Goal: Task Accomplishment & Management: Manage account settings

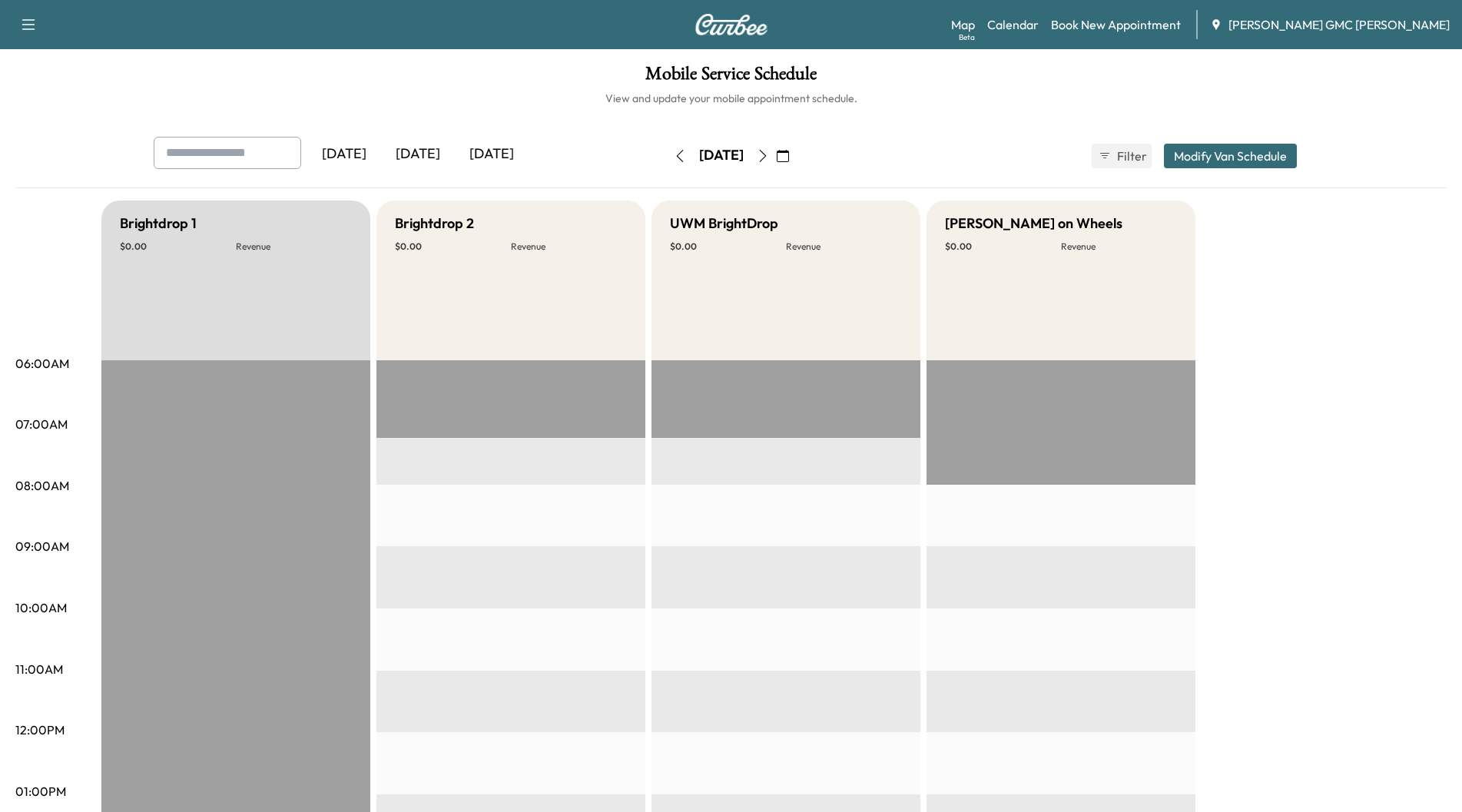
click at [502, 150] on div "[DATE]" at bounding box center [492, 154] width 74 height 36
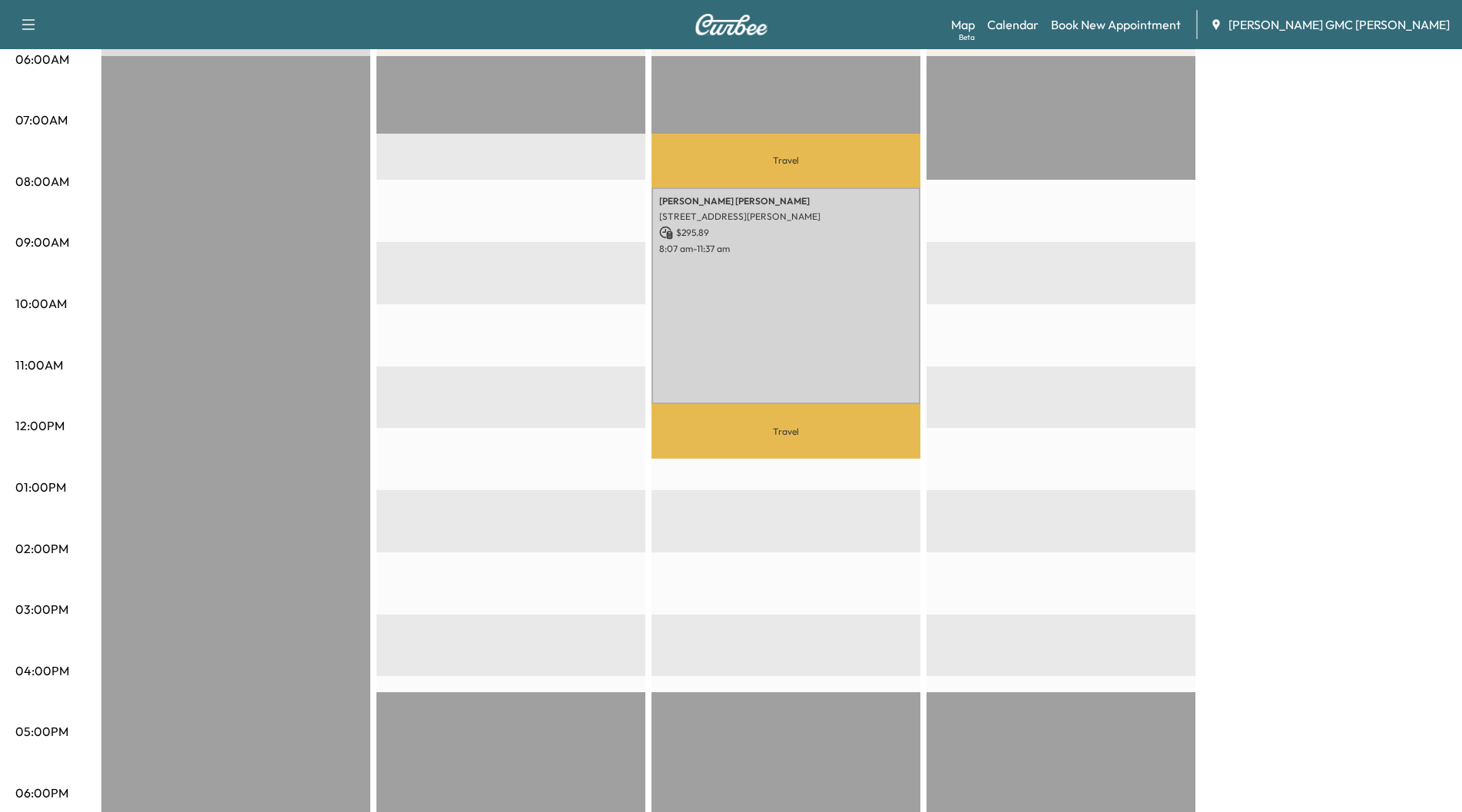
scroll to position [307, 0]
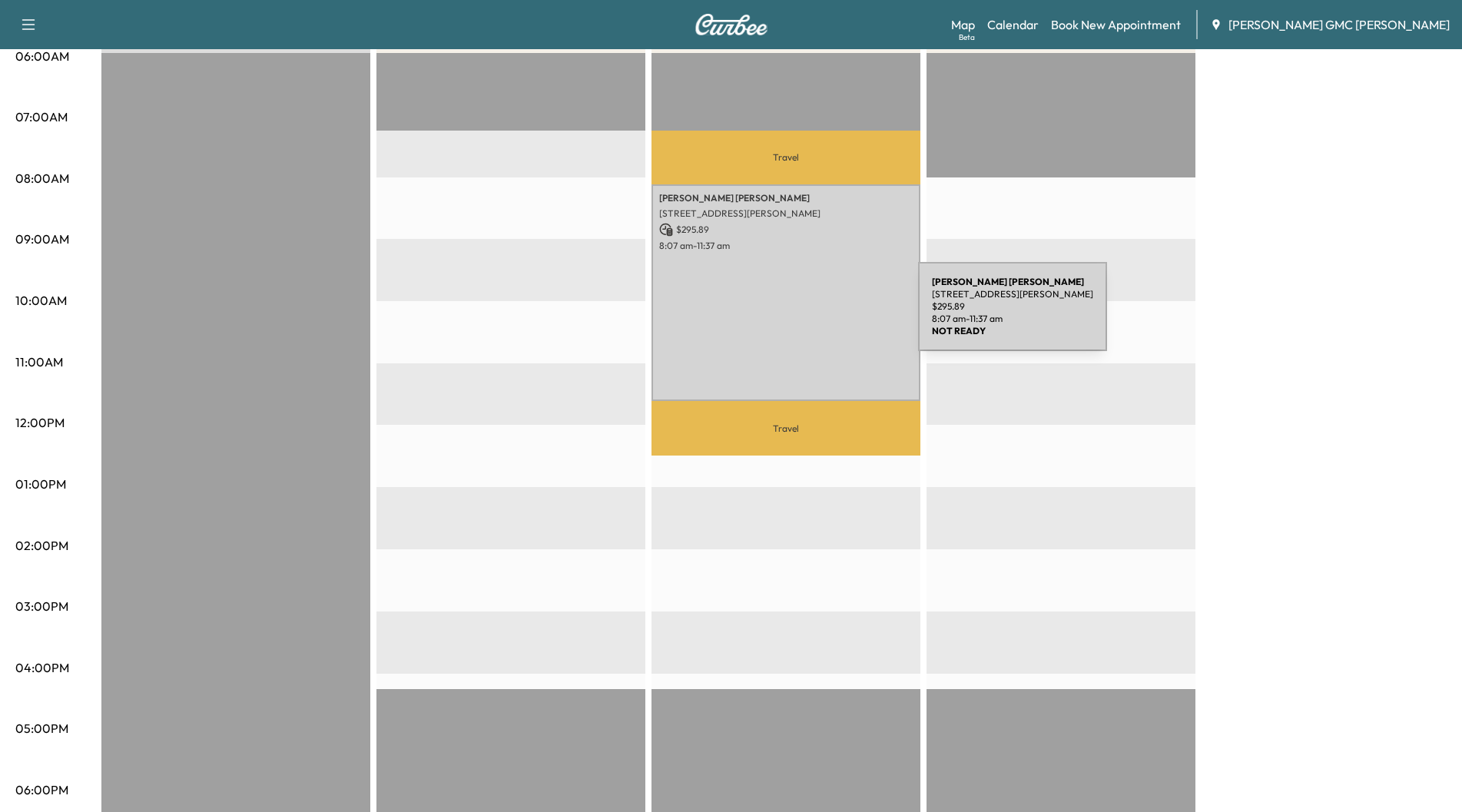
click at [803, 316] on div "[PERSON_NAME] [STREET_ADDRESS][PERSON_NAME] $ 295.89 8:07 am - 11:37 am" at bounding box center [785, 293] width 269 height 218
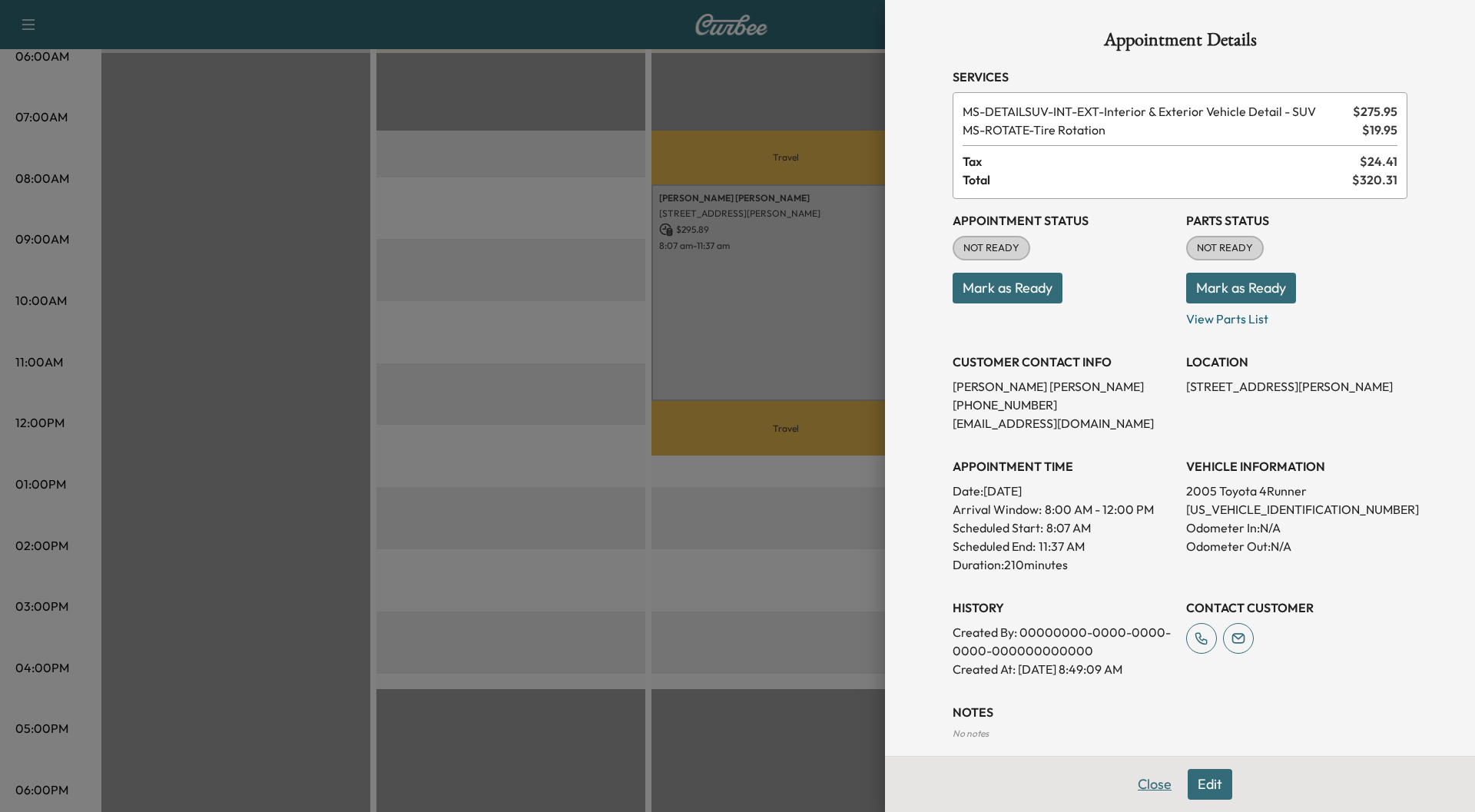
click at [1146, 782] on button "Close" at bounding box center [1154, 784] width 54 height 31
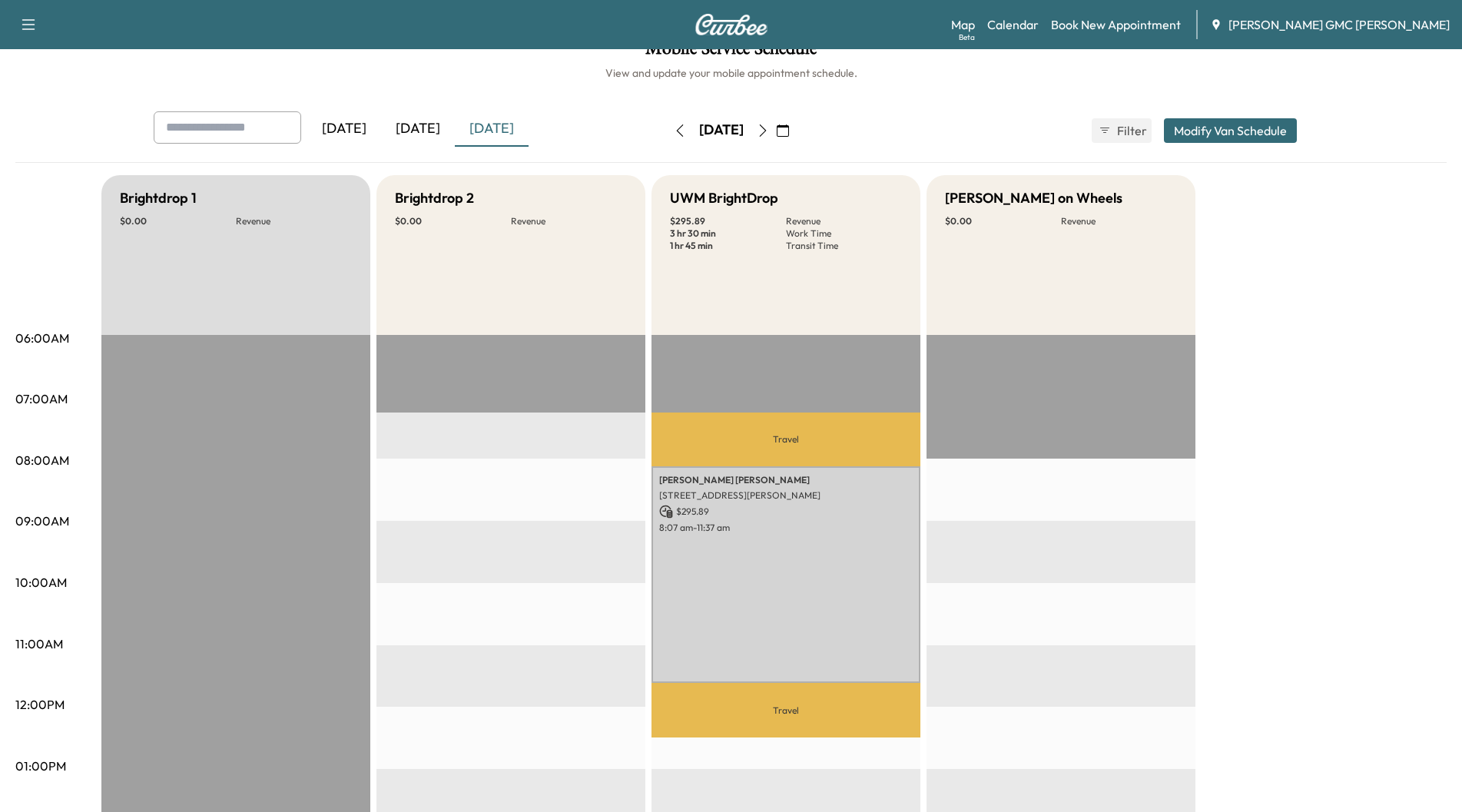
scroll to position [0, 0]
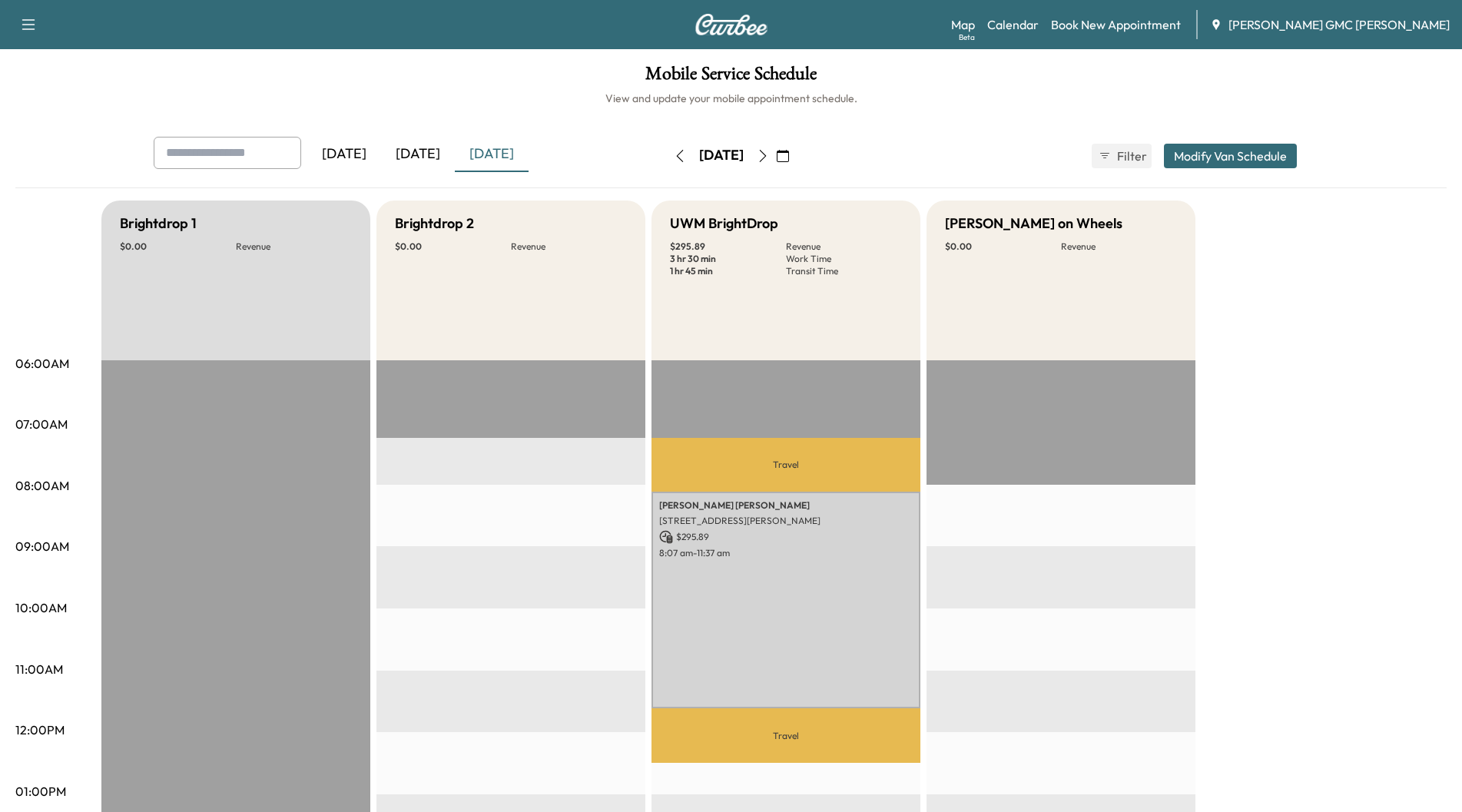
click at [769, 156] on icon "button" at bounding box center [762, 155] width 13 height 13
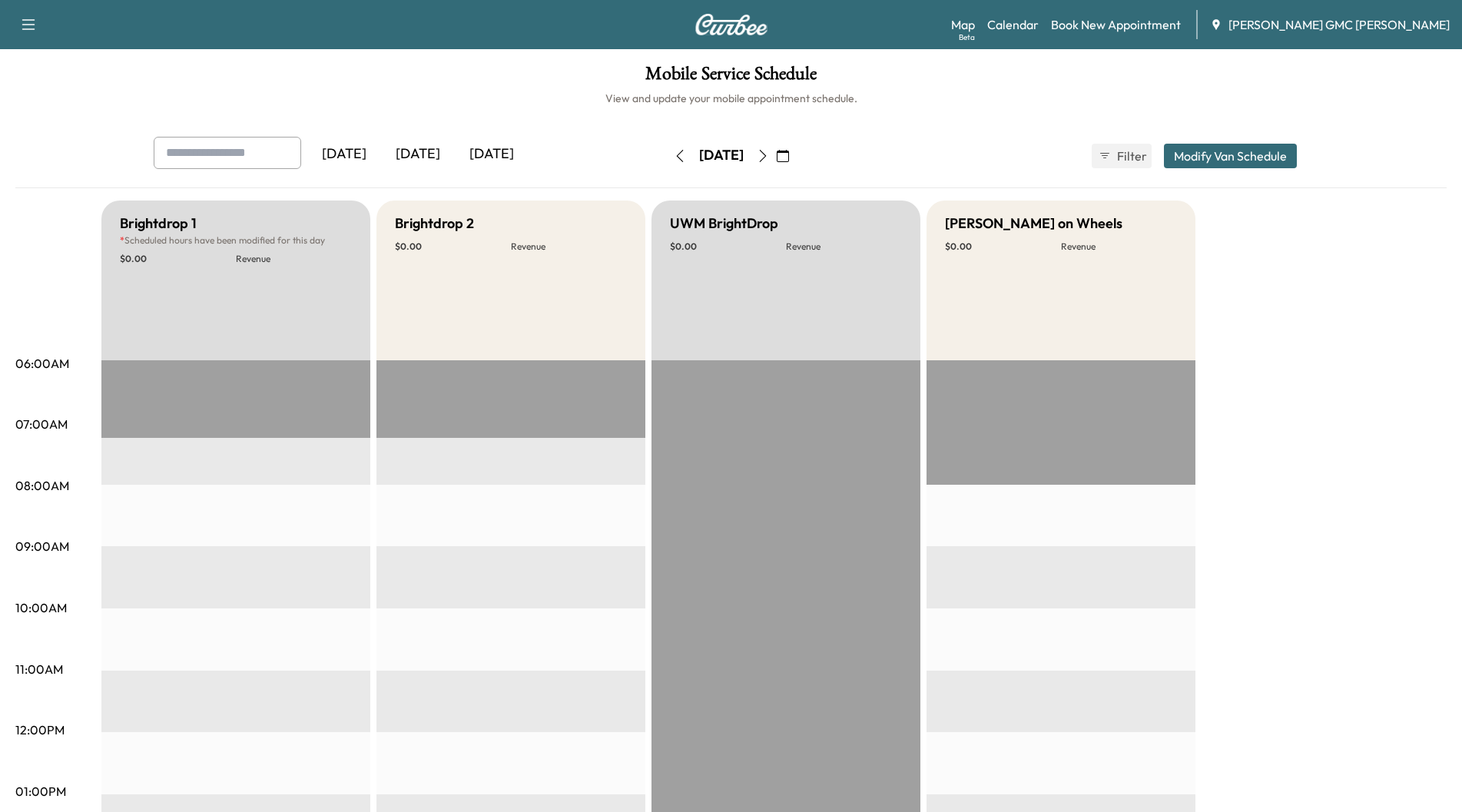
click at [769, 154] on icon "button" at bounding box center [762, 155] width 13 height 13
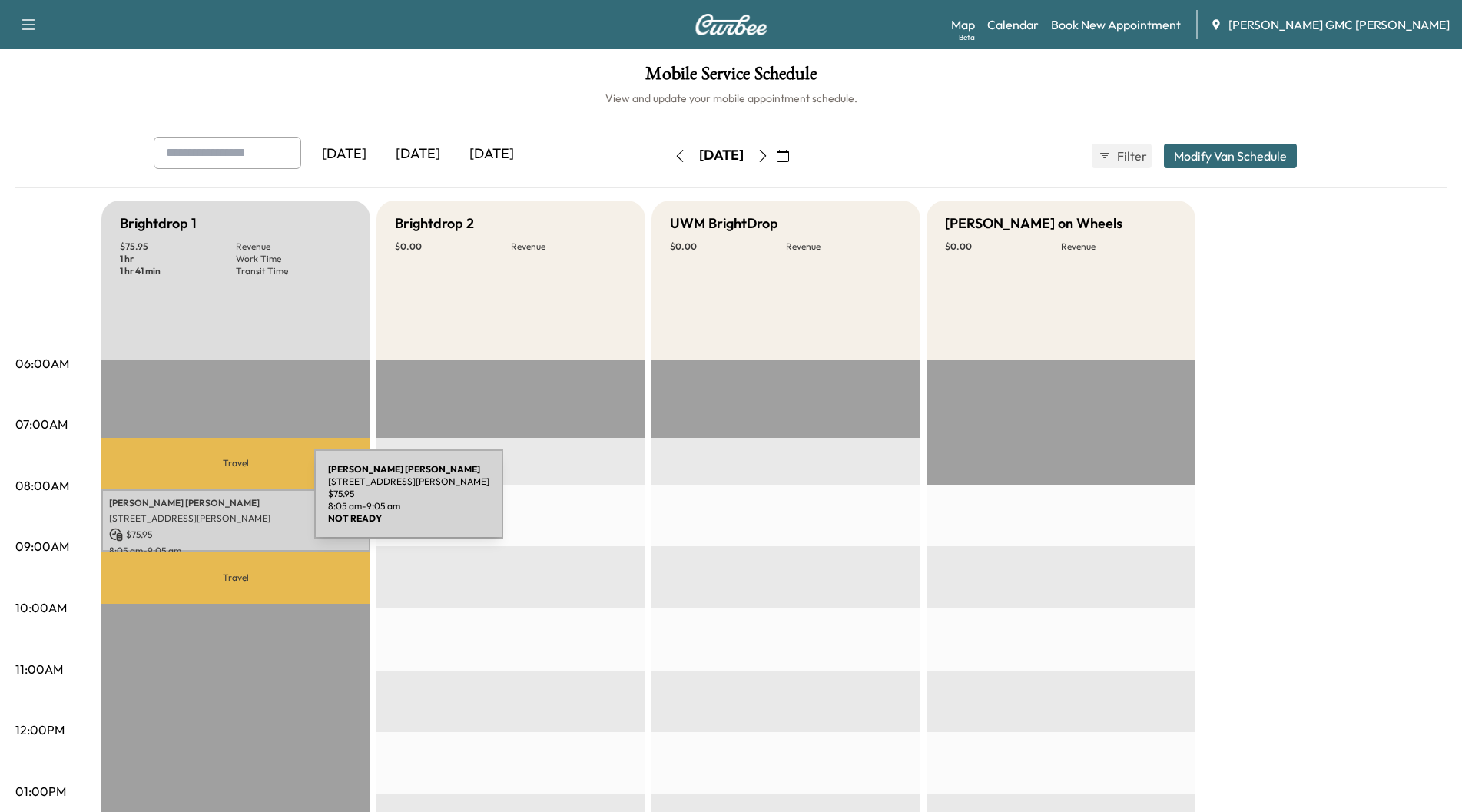
click at [199, 503] on p "[PERSON_NAME]" at bounding box center [235, 503] width 253 height 13
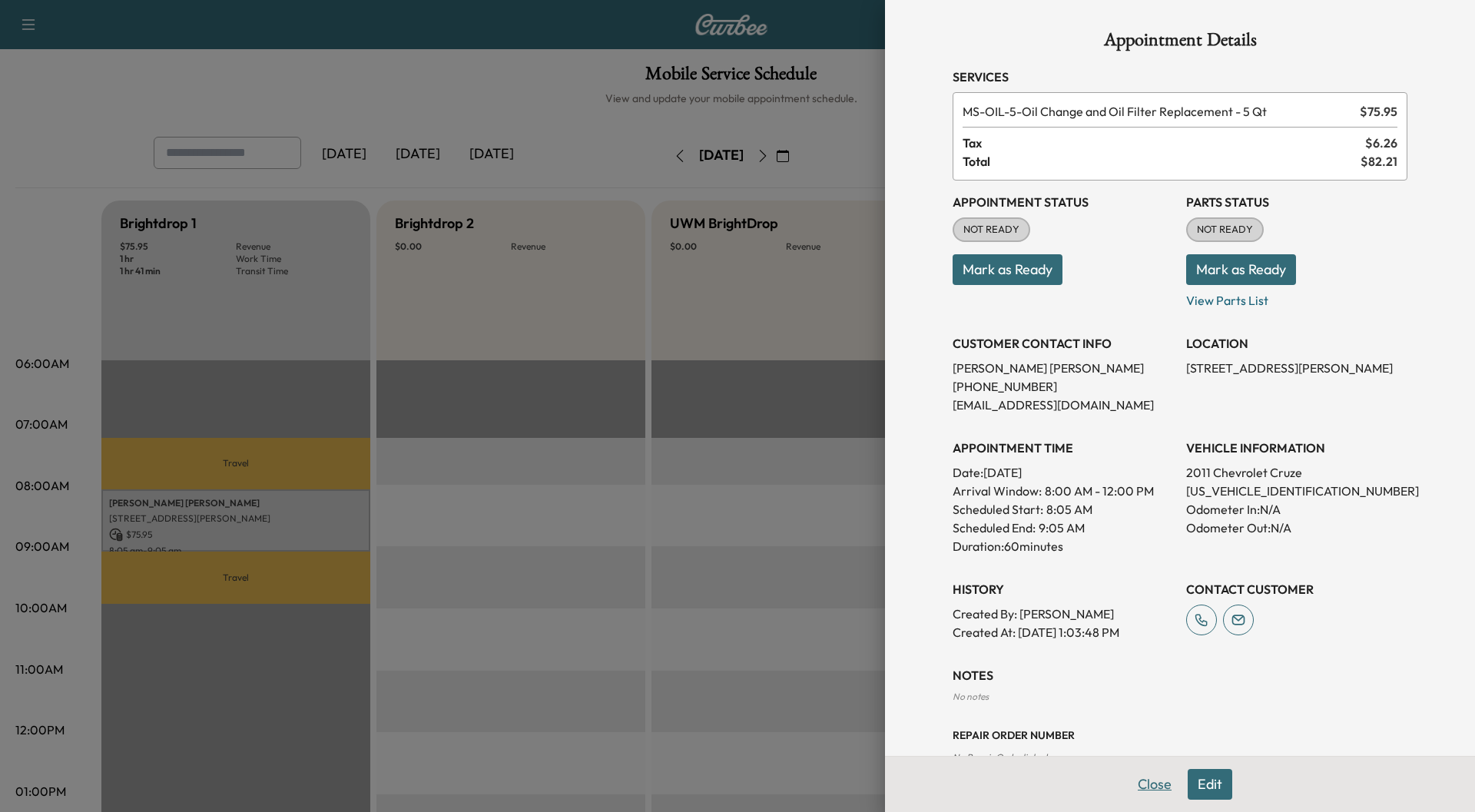
click at [1146, 785] on button "Close" at bounding box center [1154, 784] width 54 height 31
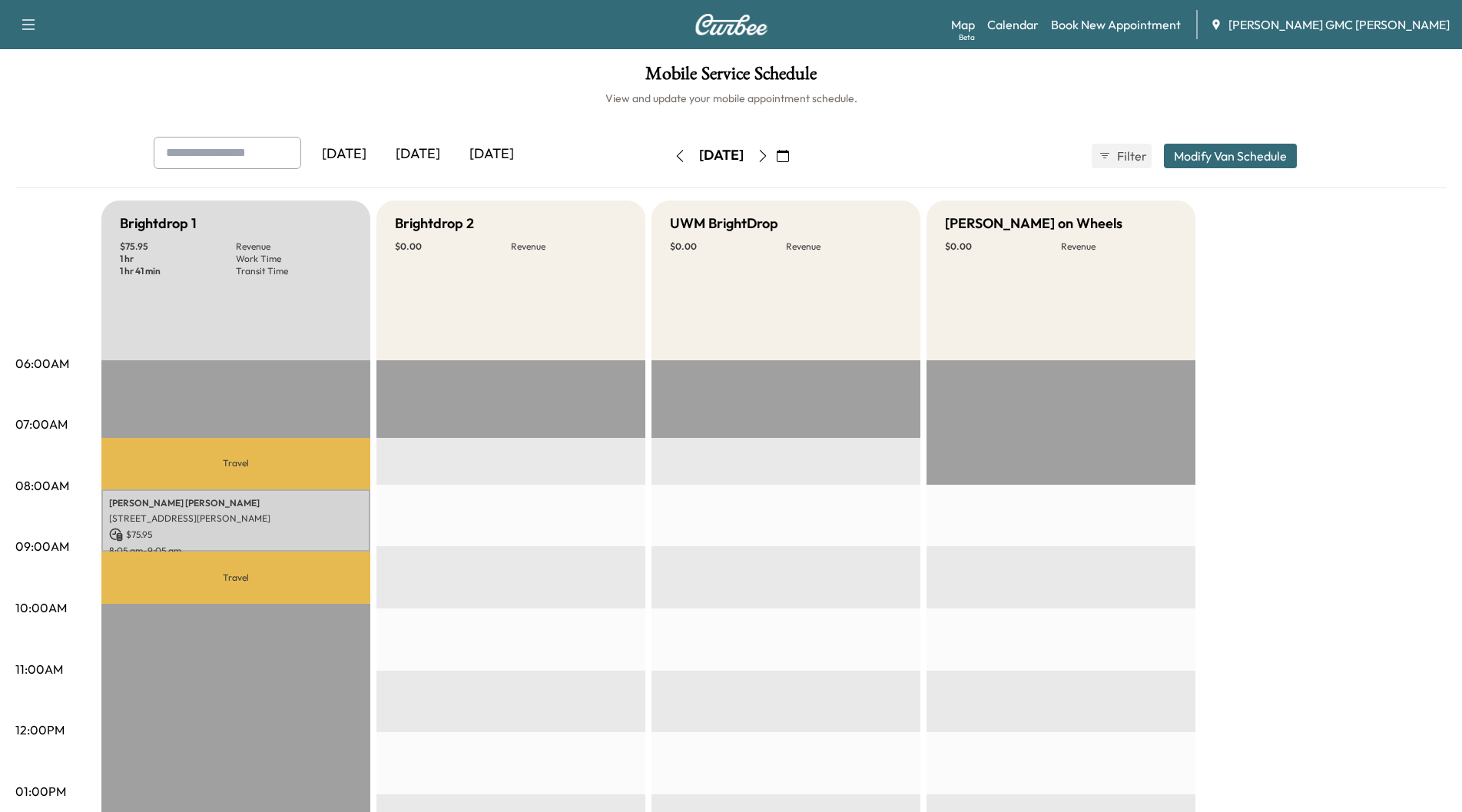
click at [769, 161] on icon "button" at bounding box center [762, 155] width 13 height 13
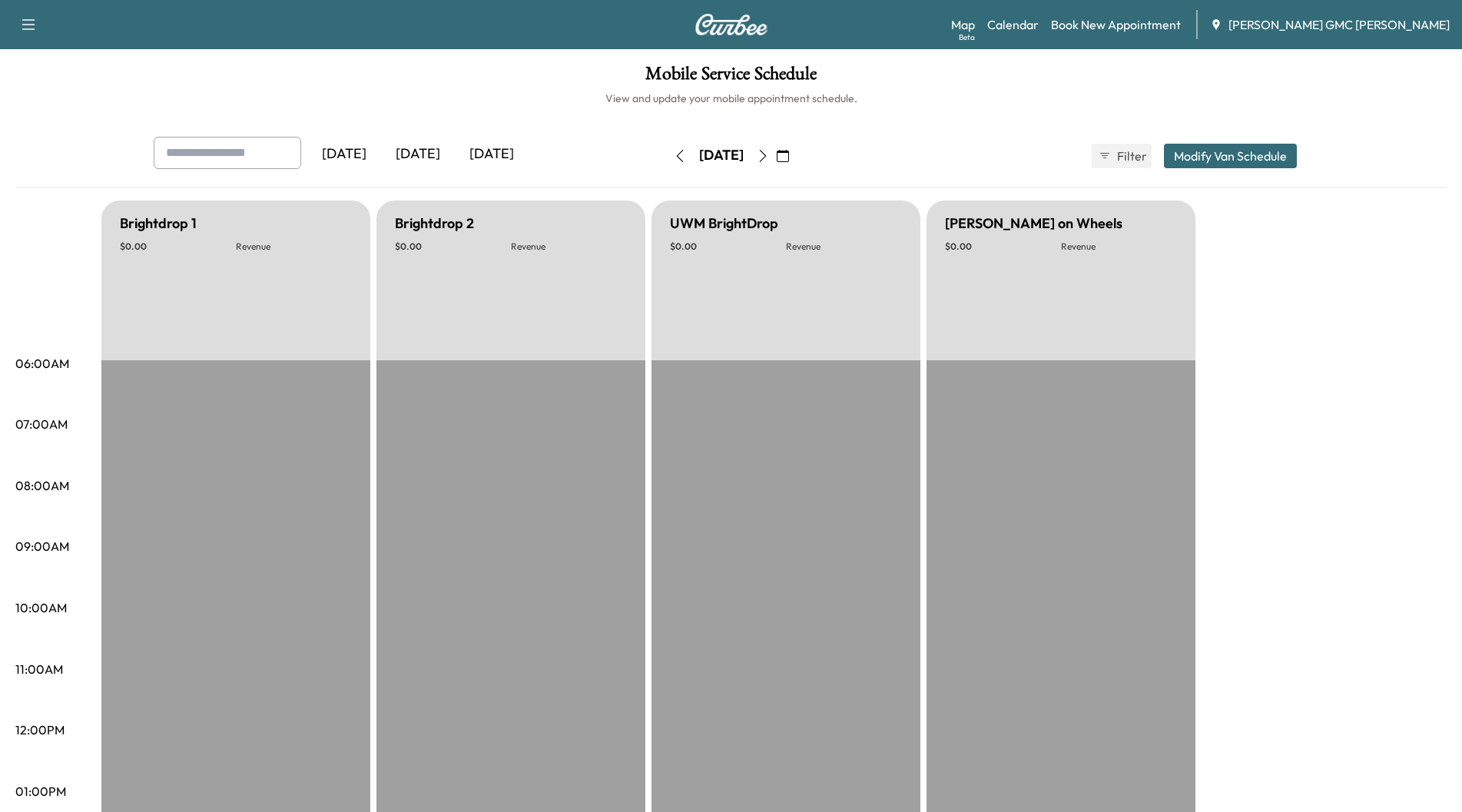
click at [776, 162] on button "button" at bounding box center [762, 156] width 26 height 25
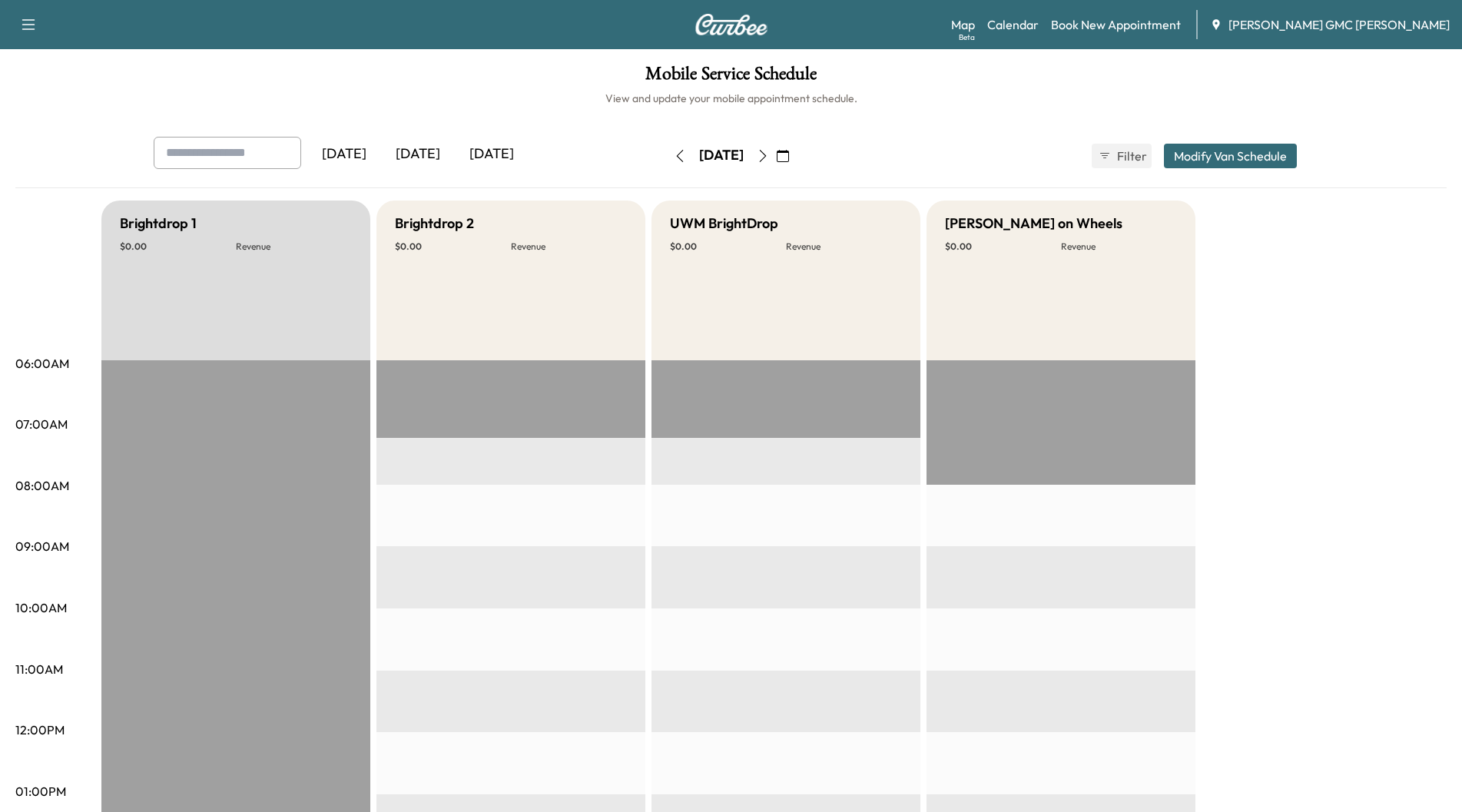
click at [769, 153] on icon "button" at bounding box center [762, 155] width 13 height 13
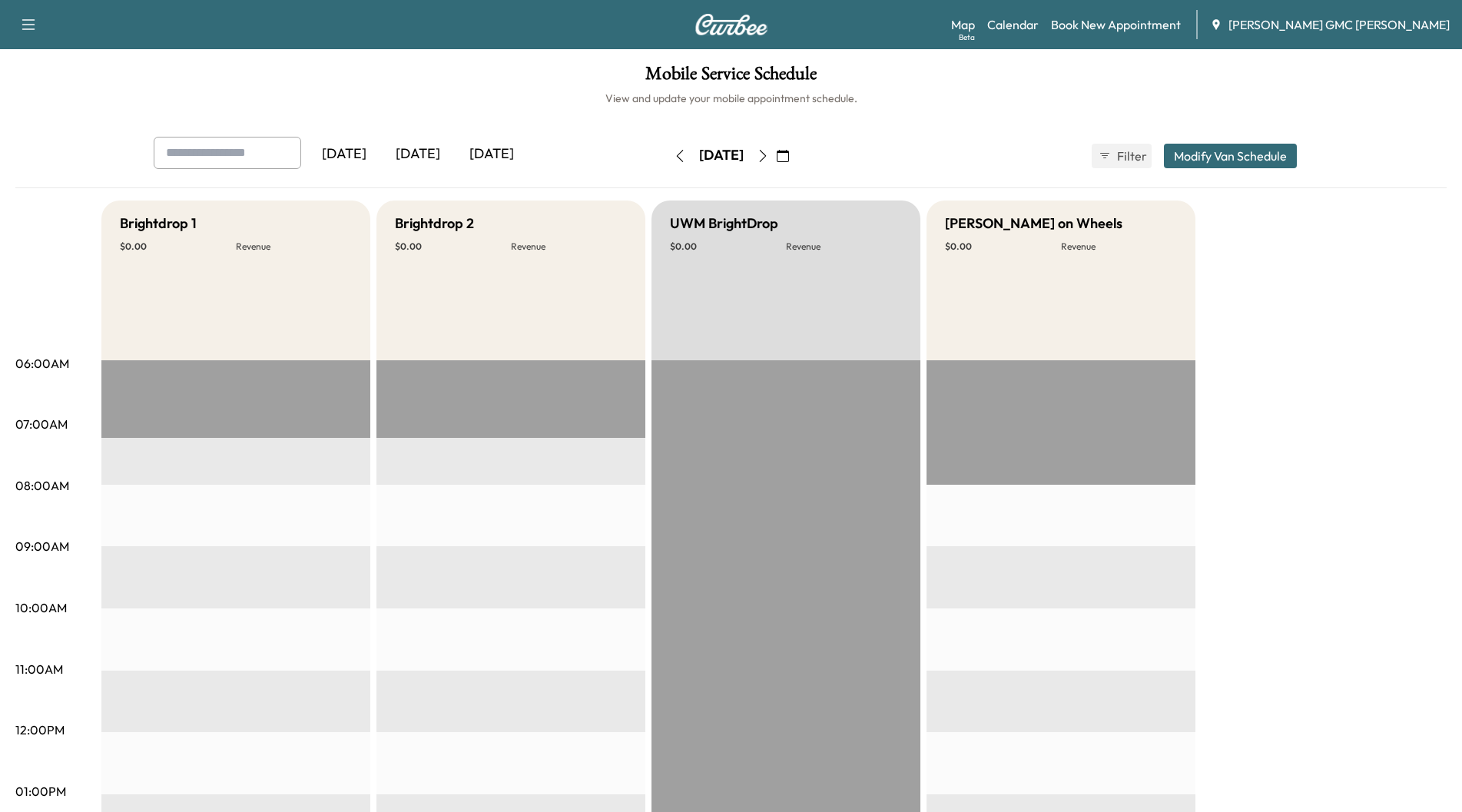
click at [769, 149] on icon "button" at bounding box center [762, 155] width 13 height 13
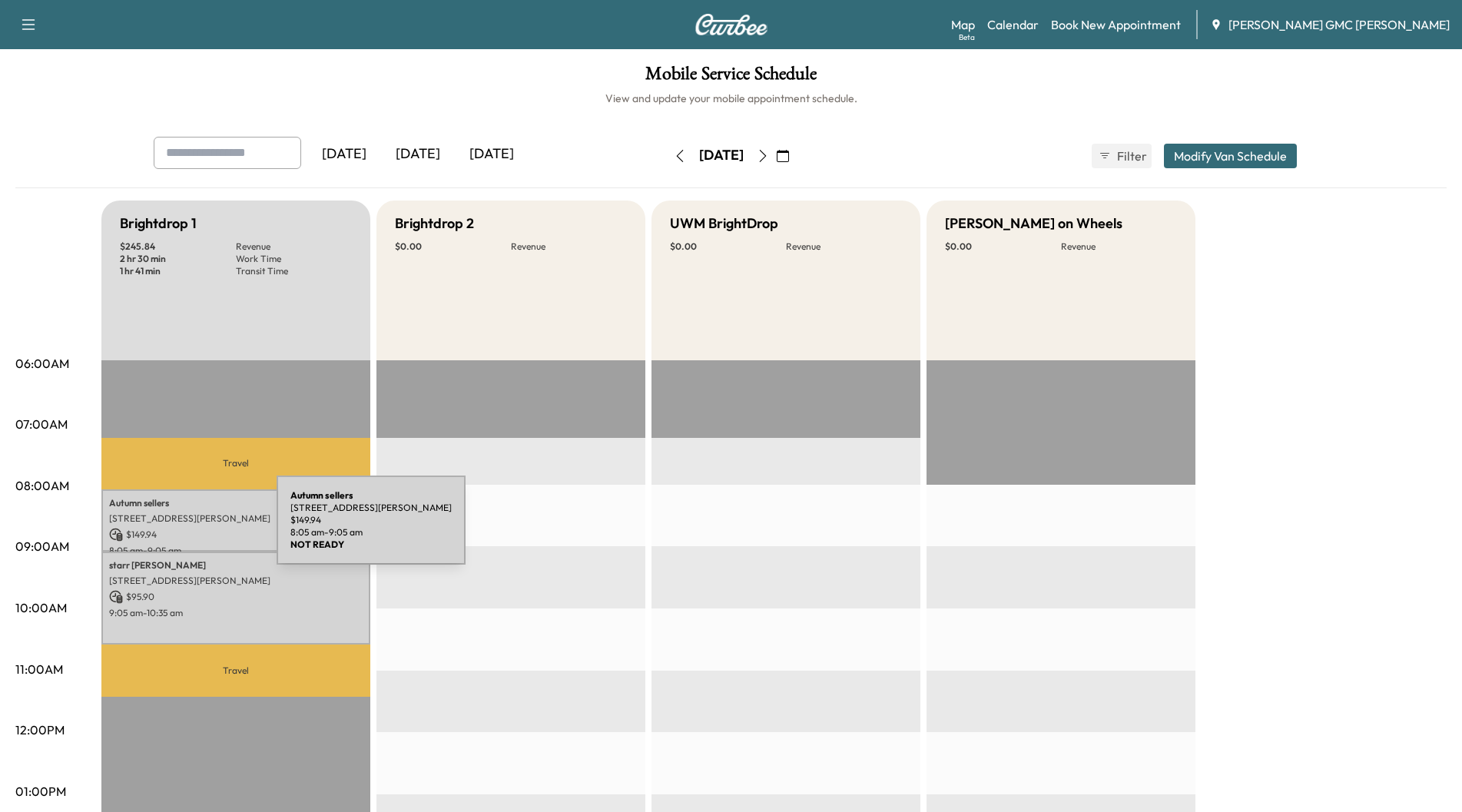
click at [161, 529] on p "$ 149.94" at bounding box center [235, 535] width 253 height 13
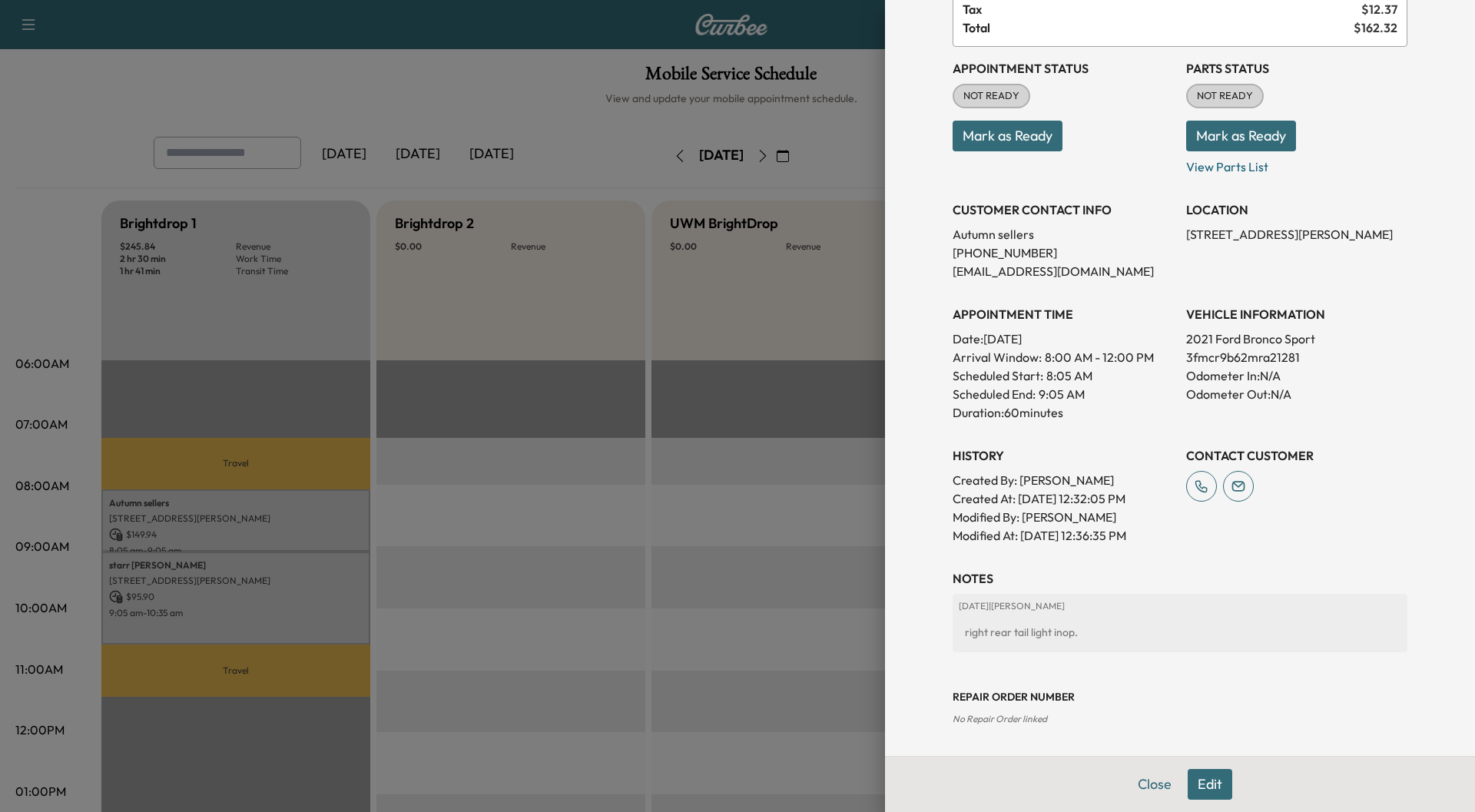
scroll to position [135, 0]
click at [163, 574] on div at bounding box center [737, 406] width 1475 height 812
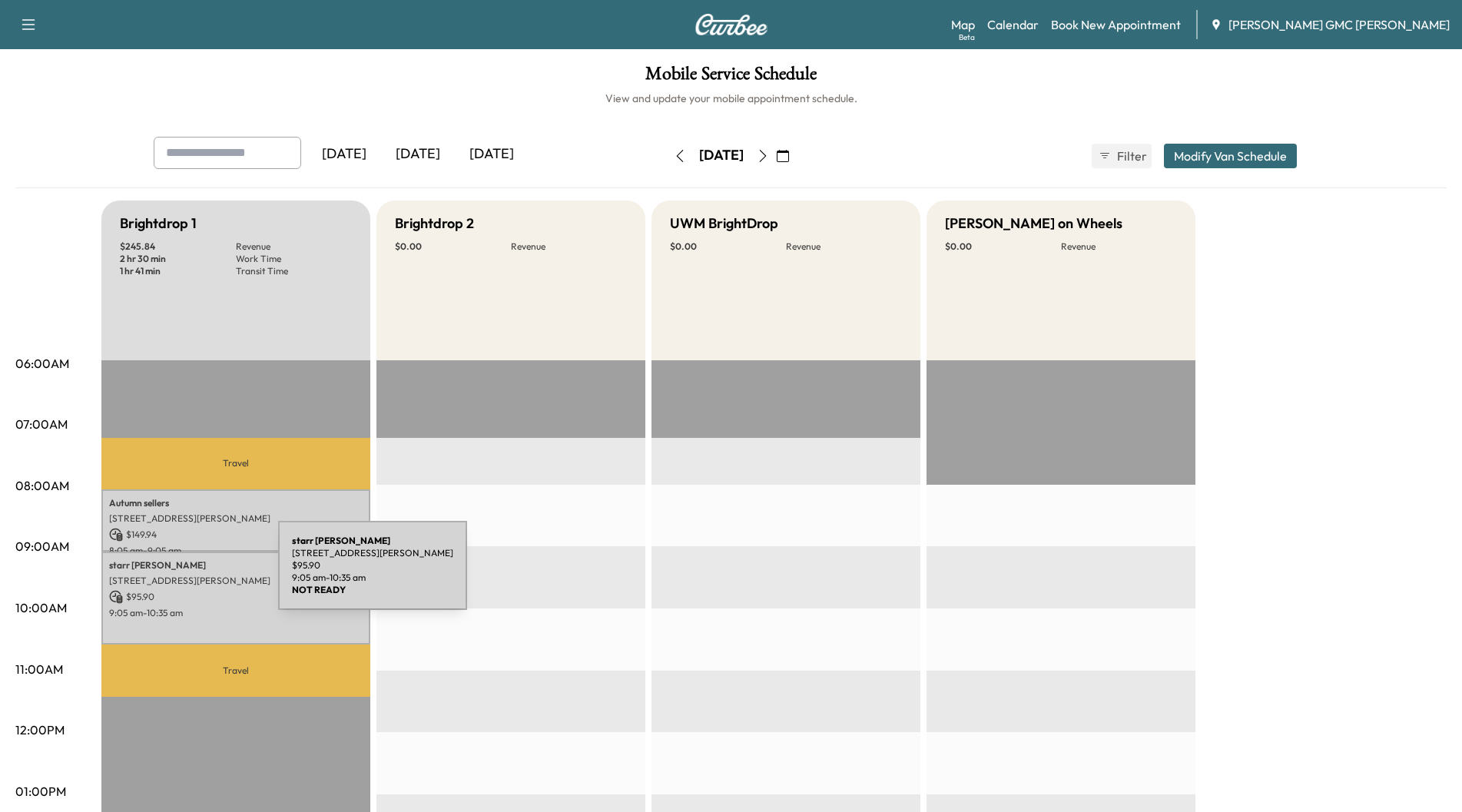
click at [163, 574] on p "[STREET_ADDRESS][PERSON_NAME]" at bounding box center [235, 580] width 253 height 13
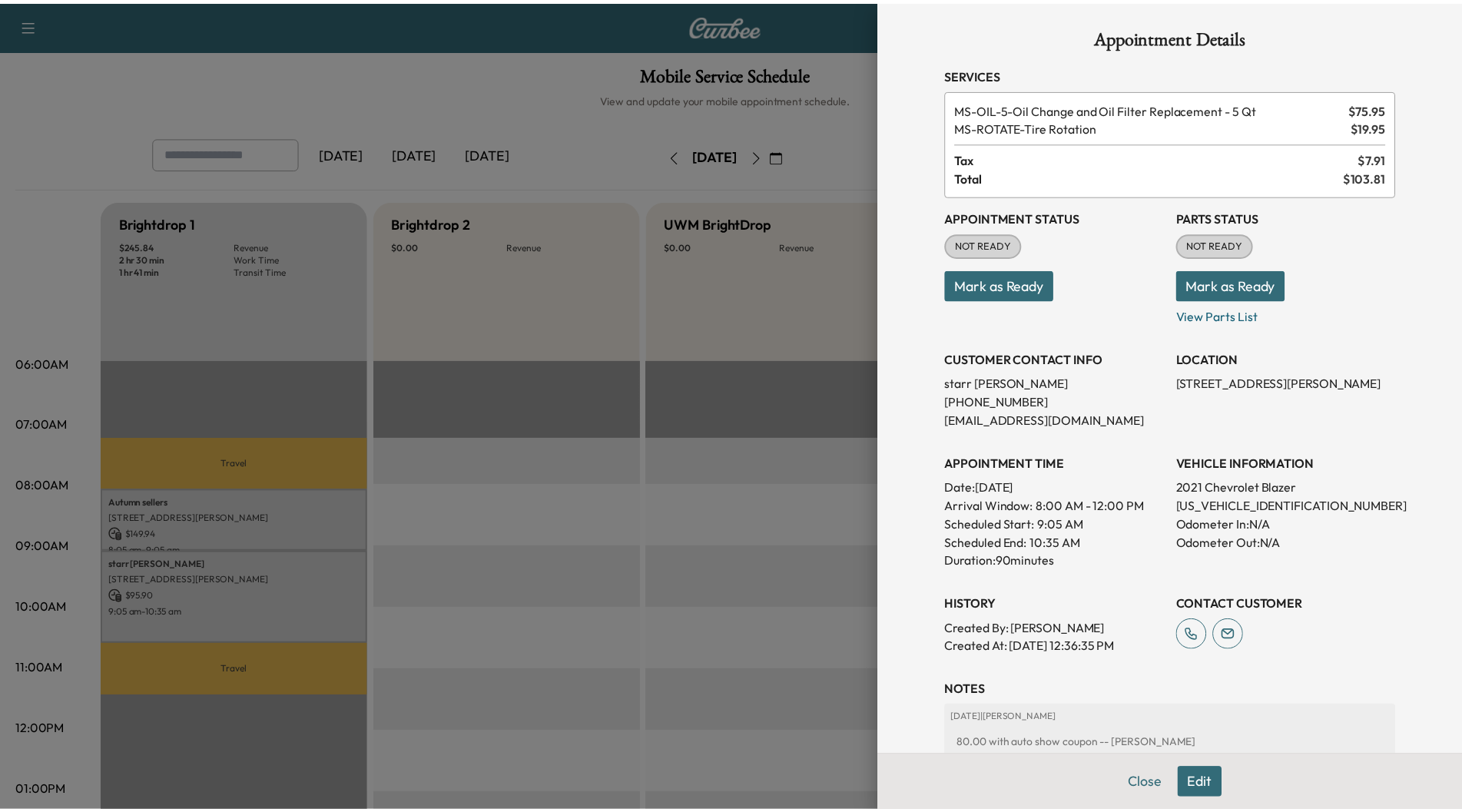
scroll to position [0, 0]
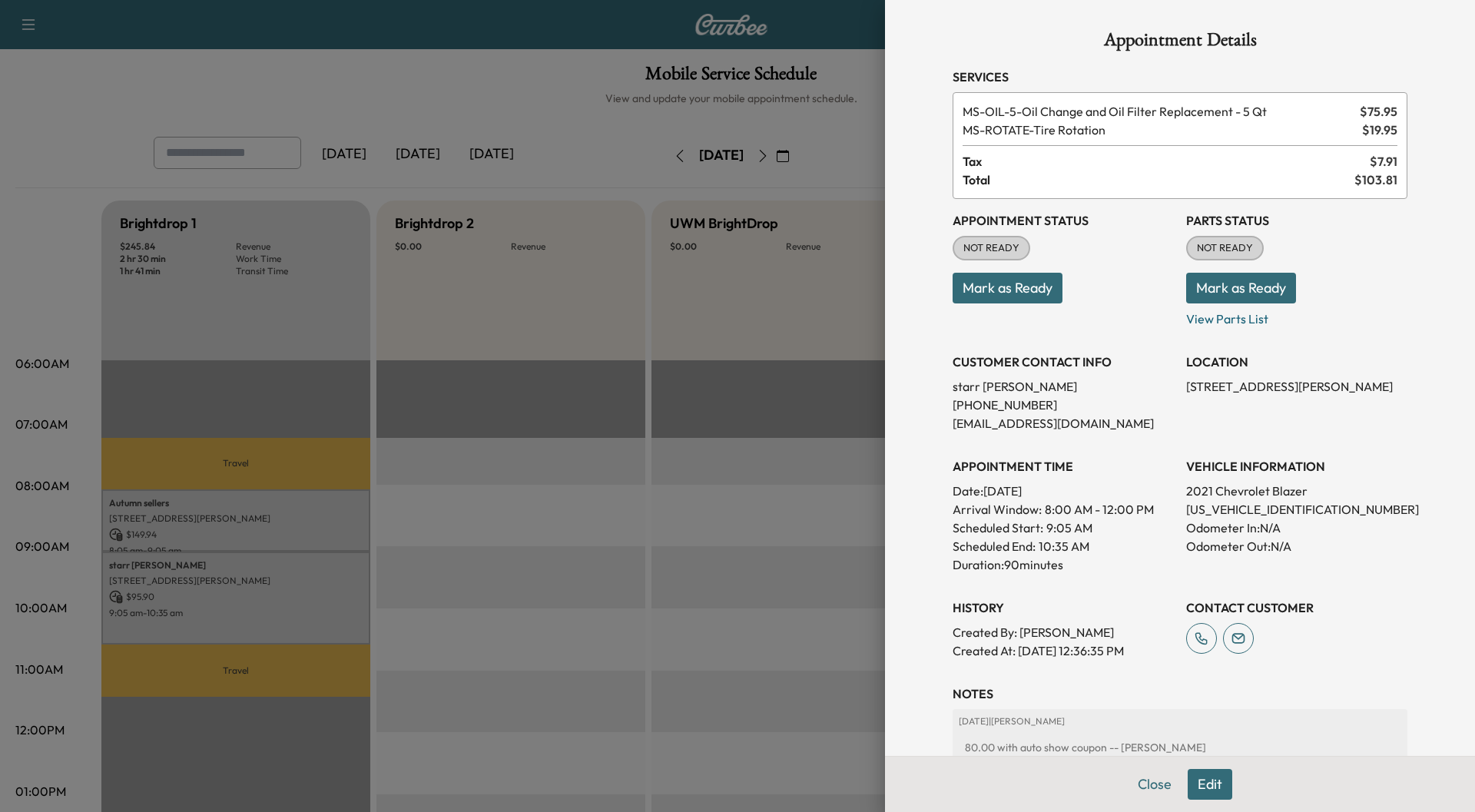
drag, startPoint x: 1142, startPoint y: 792, endPoint x: 1117, endPoint y: 798, distance: 25.7
click at [1141, 792] on button "Close" at bounding box center [1154, 784] width 54 height 31
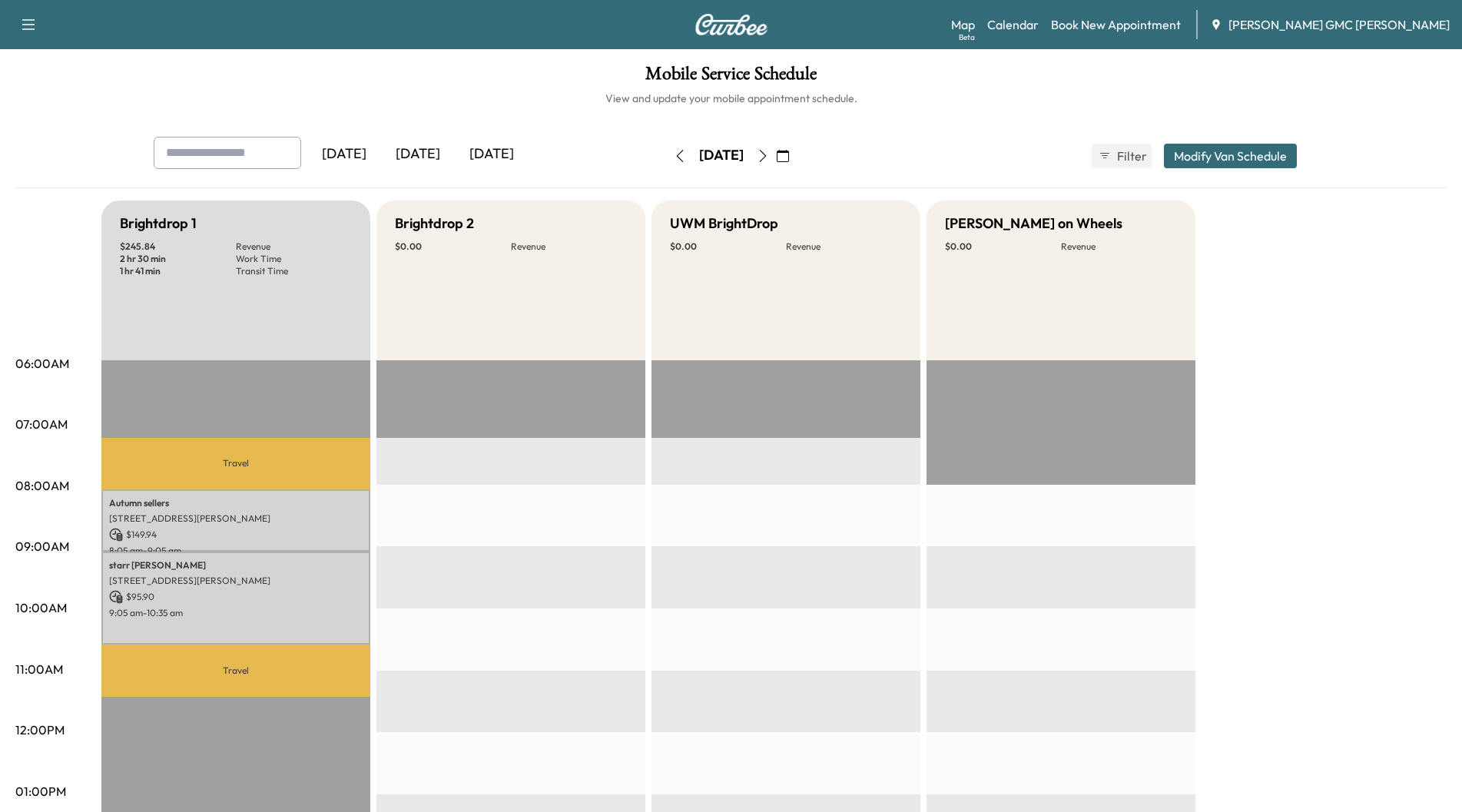
click at [769, 154] on icon "button" at bounding box center [762, 155] width 13 height 13
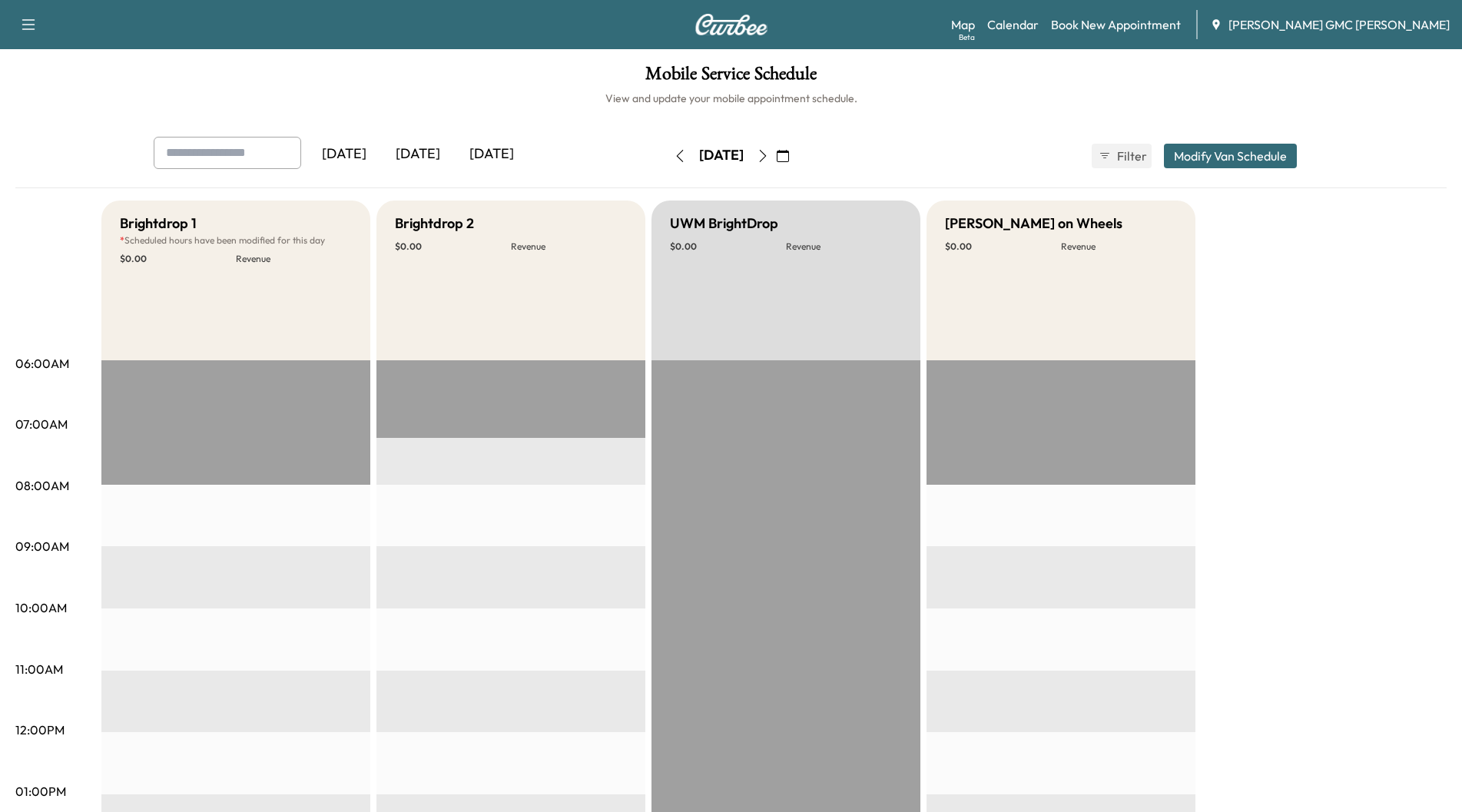
click at [796, 154] on button "button" at bounding box center [783, 156] width 26 height 25
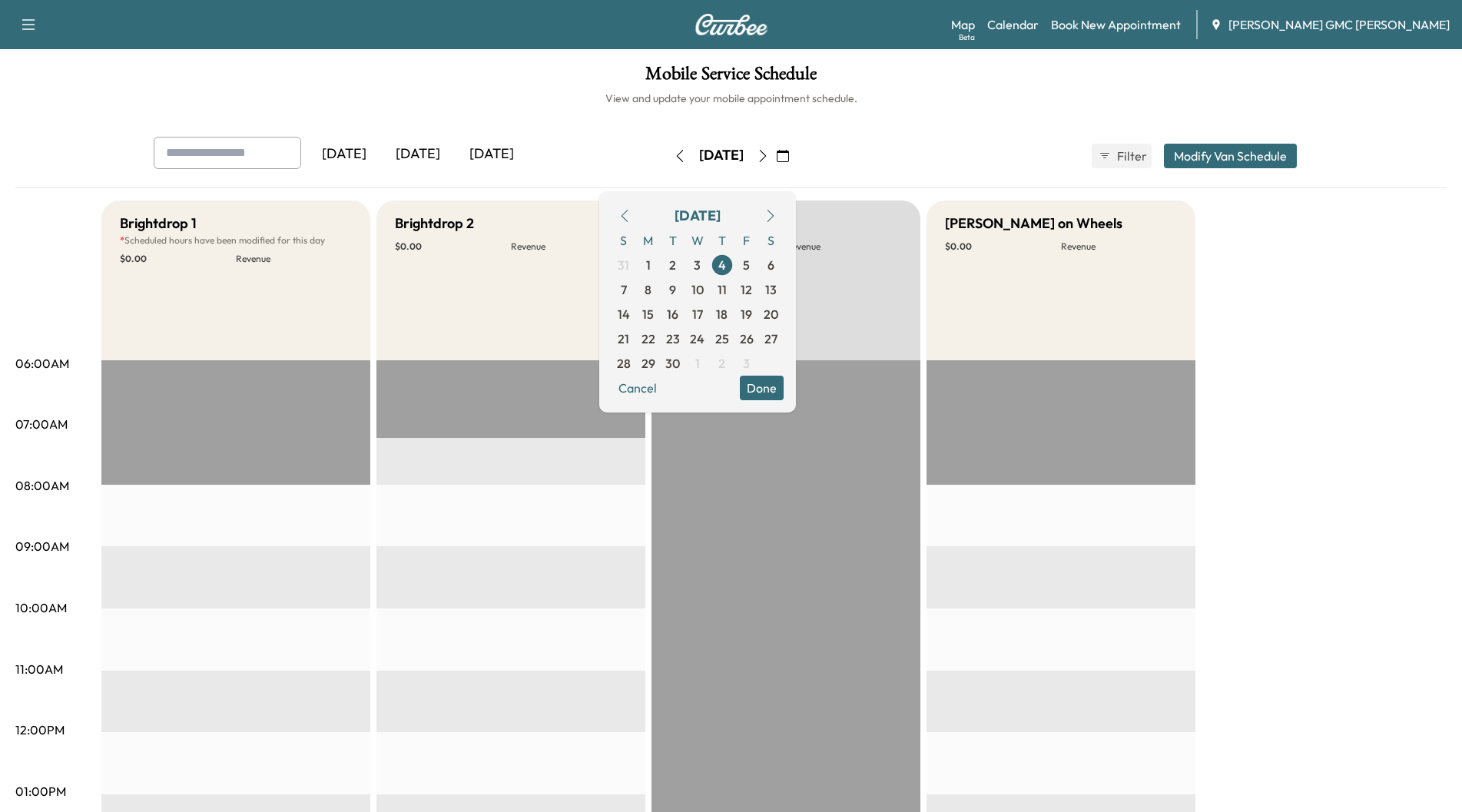
click at [769, 154] on icon "button" at bounding box center [762, 155] width 13 height 13
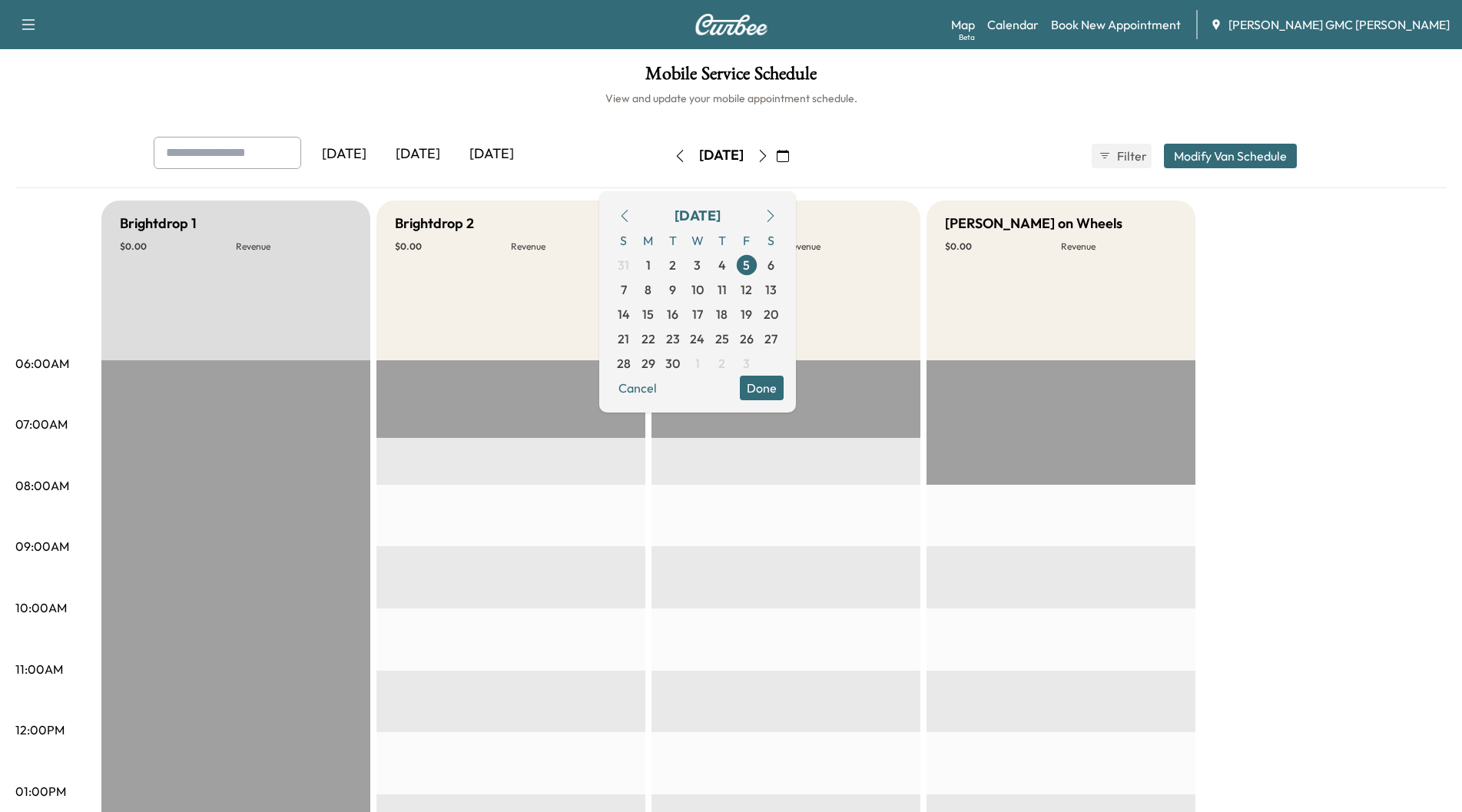
click at [796, 154] on button "button" at bounding box center [783, 156] width 26 height 25
